Goal: Find specific page/section: Find specific page/section

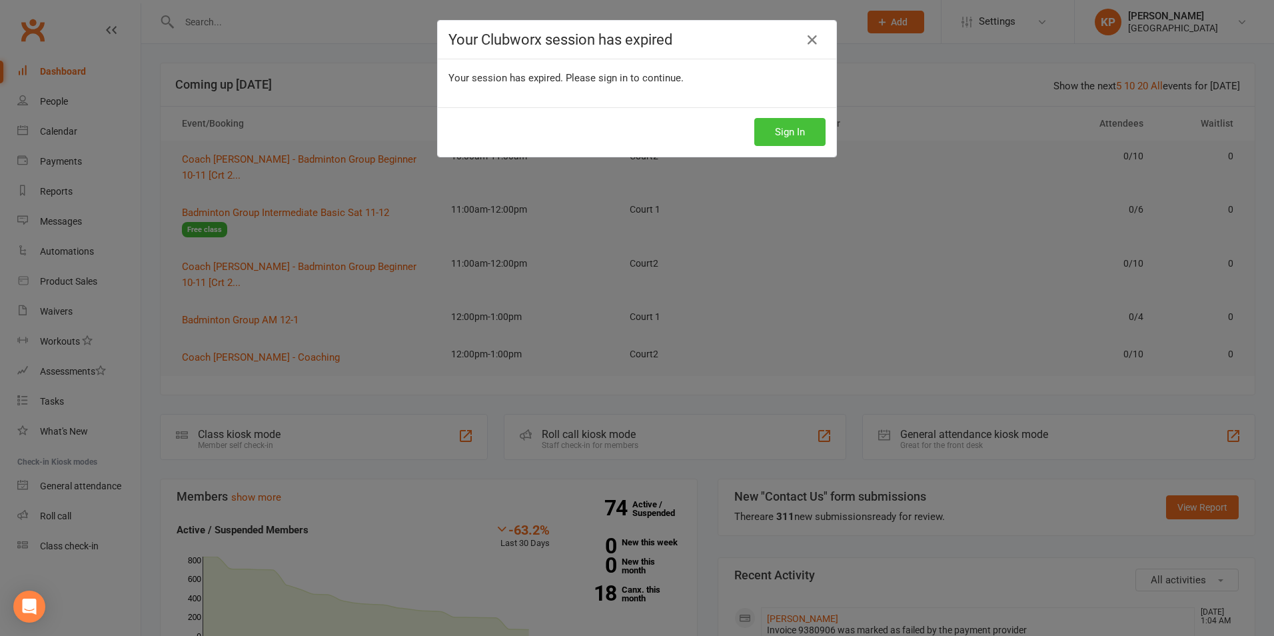
click at [794, 139] on button "Sign In" at bounding box center [789, 132] width 71 height 28
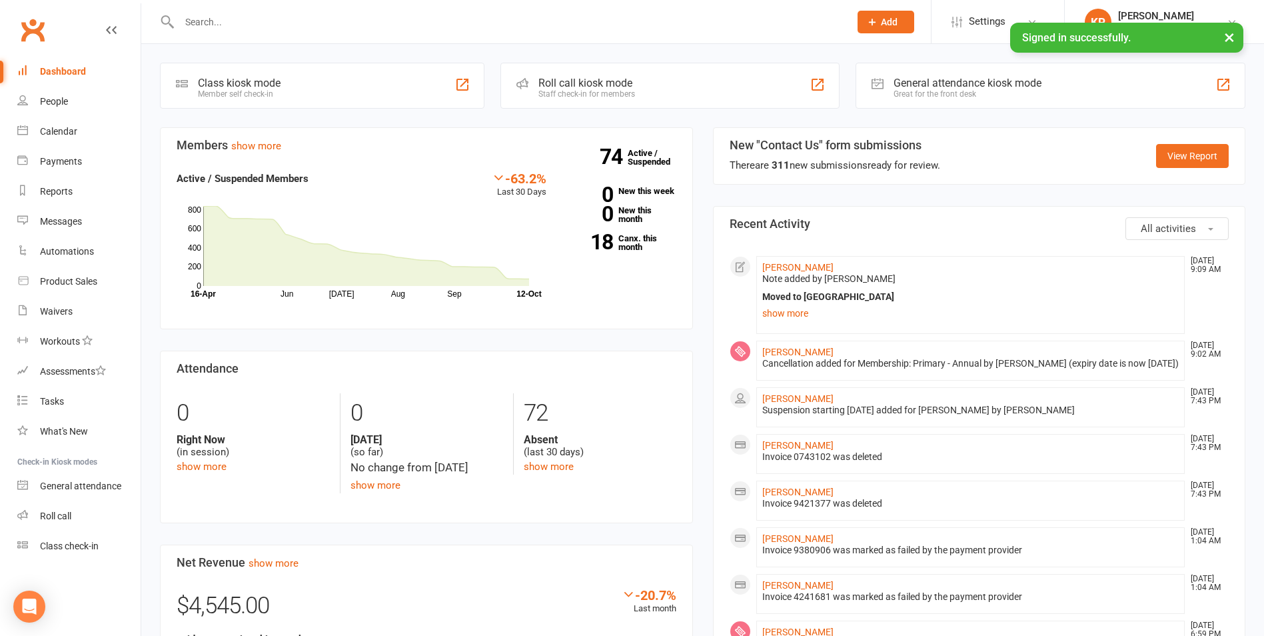
click at [329, 27] on input "text" at bounding box center [507, 22] width 665 height 19
paste input "Kiran Varma Sri Kalidindi - Valid access"
type input "Kiran Varma Sri Kalidindi - Valid access"
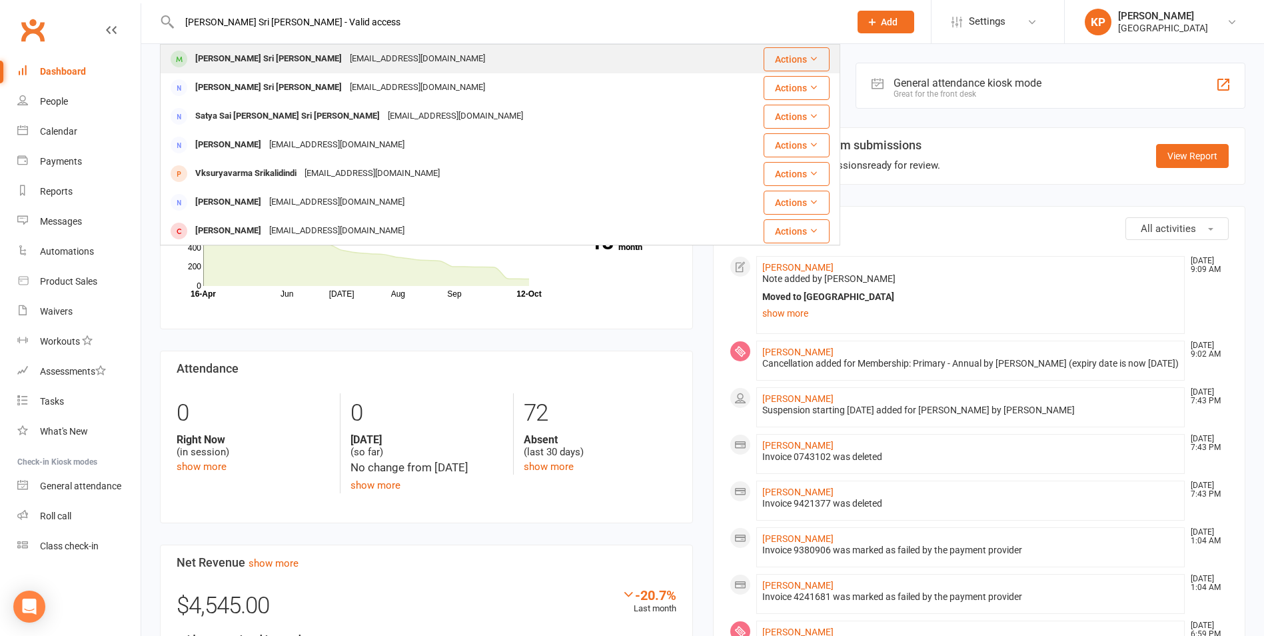
click at [371, 54] on div "Kiranv476@gmail.com" at bounding box center [417, 58] width 143 height 19
